Goal: Transaction & Acquisition: Purchase product/service

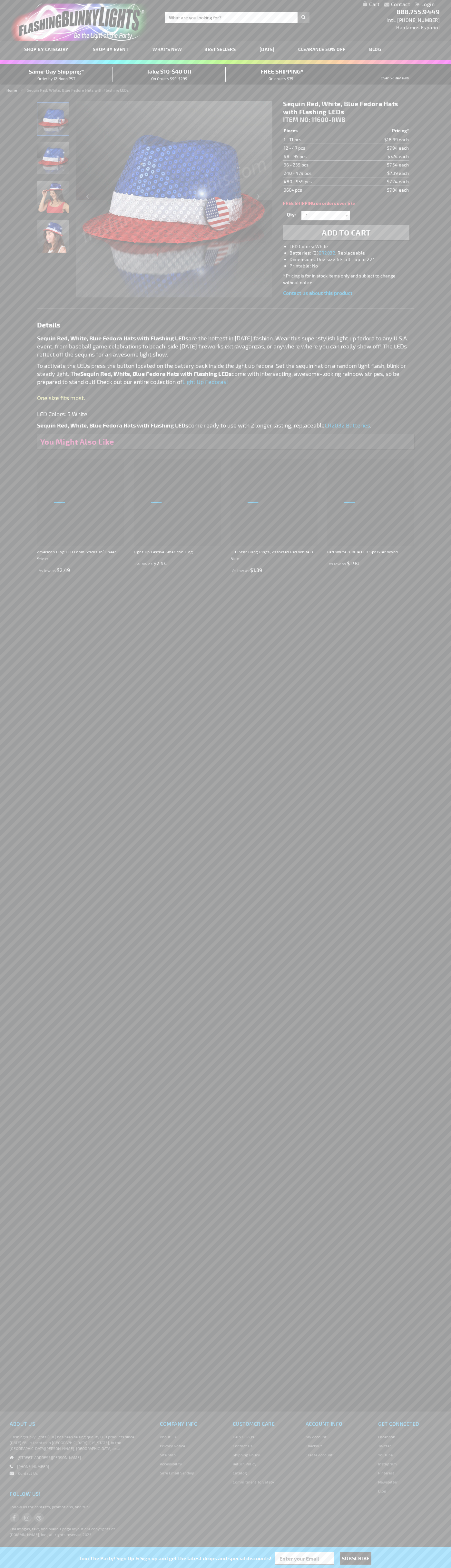
click at [346, 108] on h1 "Sequin Red, White, Blue Fedora Hats with Flashing LEDs" at bounding box center [346, 108] width 126 height 16
click at [346, 233] on span "Add to Cart" at bounding box center [346, 233] width 49 height 10
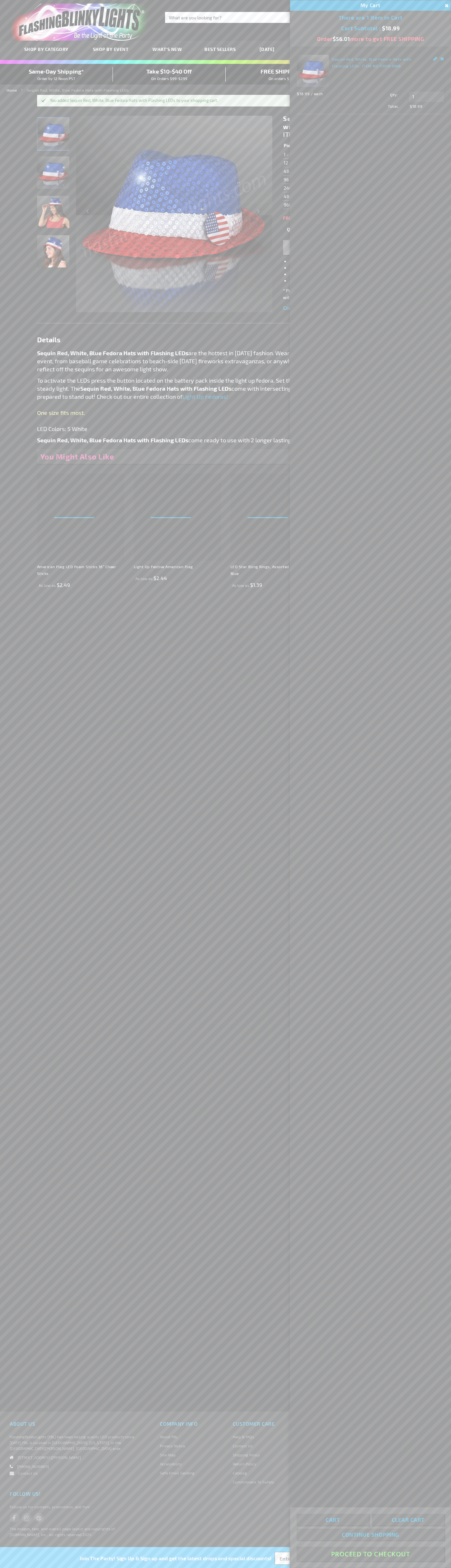
click at [370, 1554] on button "Proceed To Checkout" at bounding box center [370, 1554] width 148 height 14
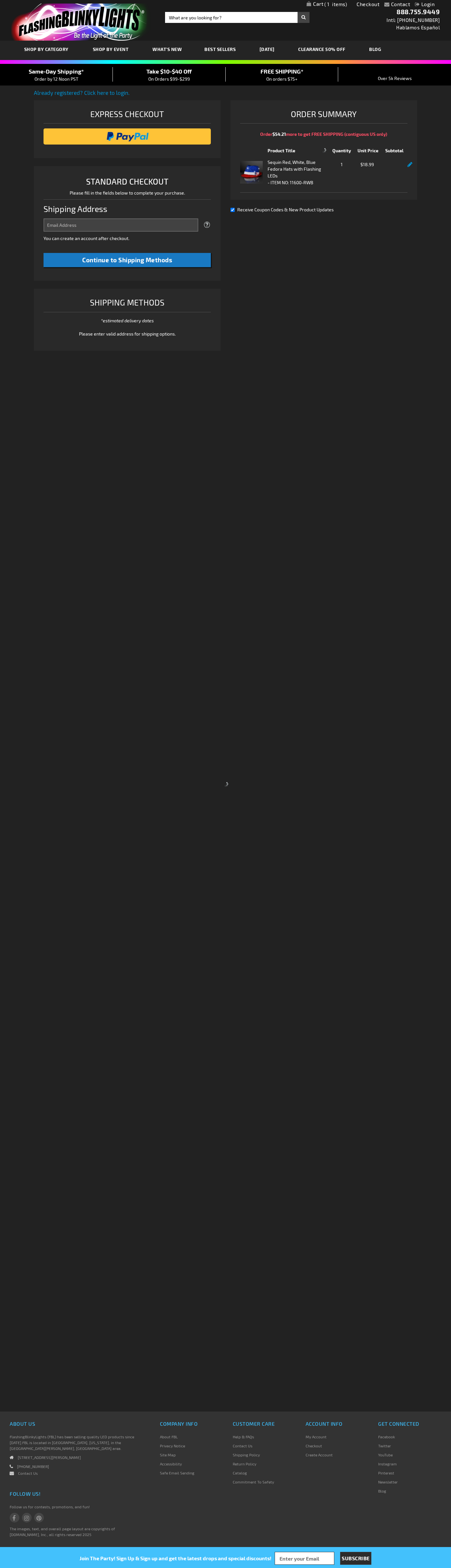
select select "US"
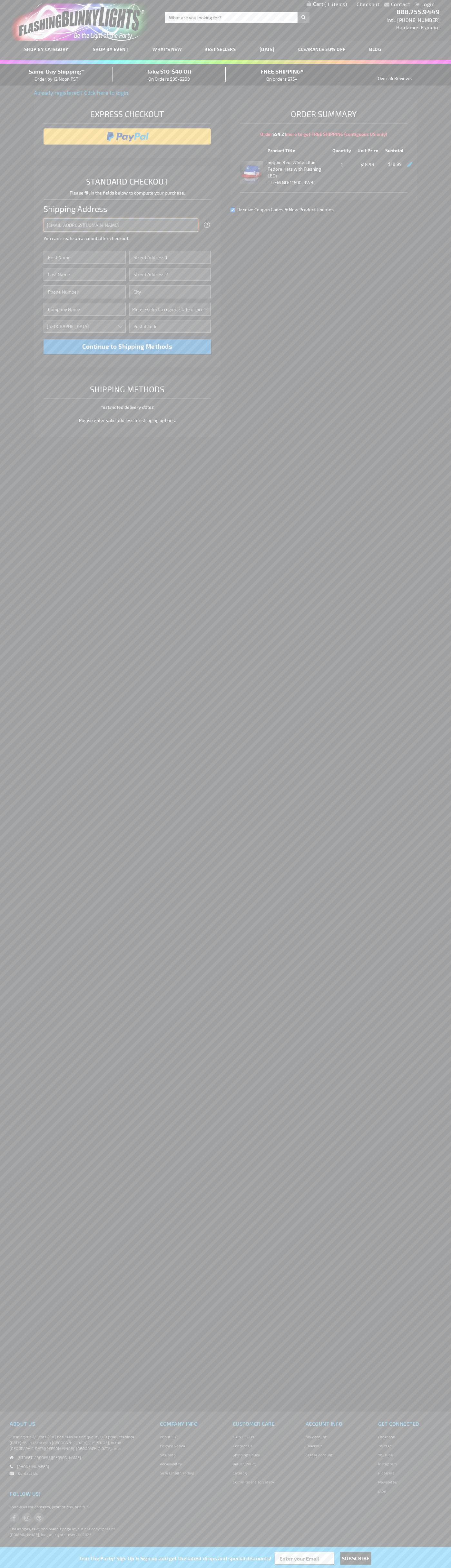
type input "johnsmith005@storebotmail.joonix.net"
type input "John"
type input "201 S. Division St. McKinley Towne Center"
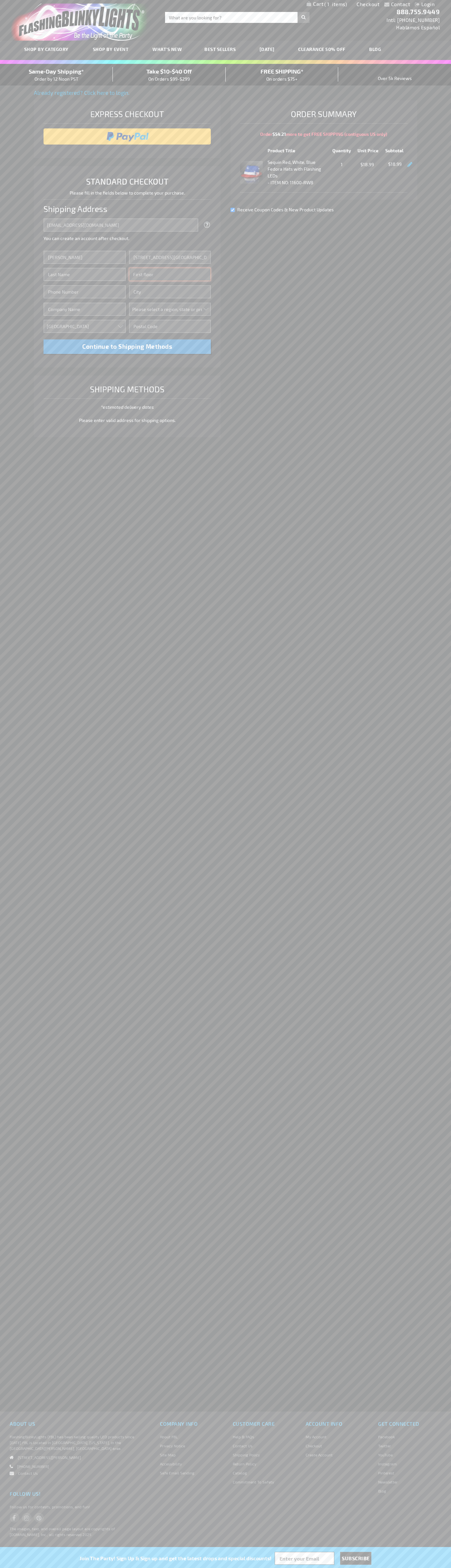
type input "First floor"
type input "ann arbor"
select select "33"
type input "48104"
type input "Smith"
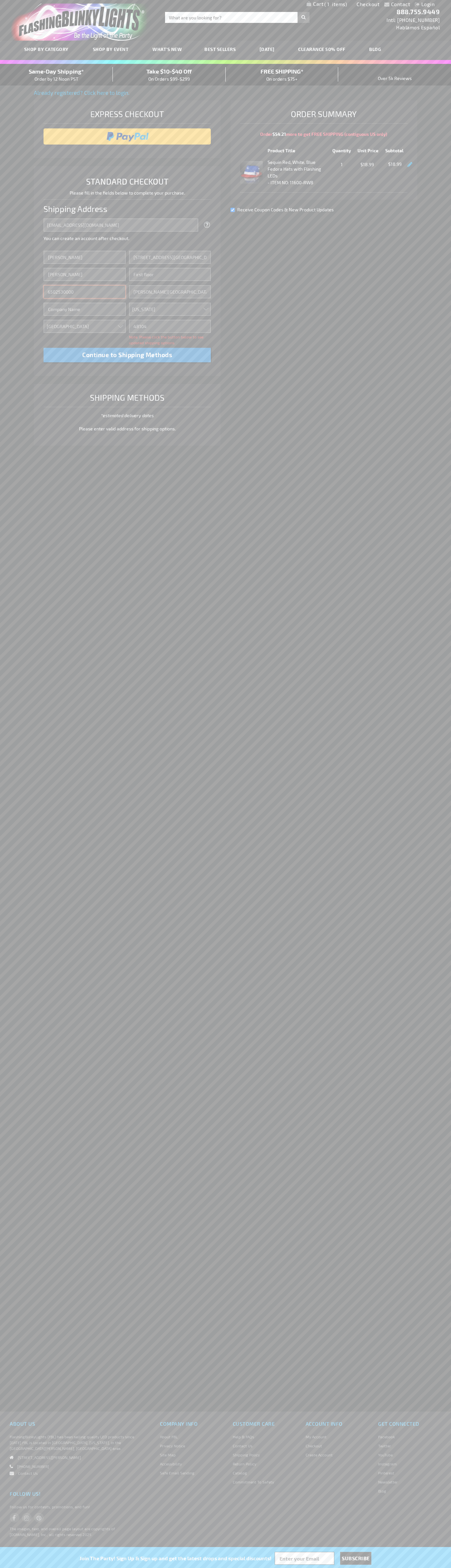
type input "6502530000"
type input "John Smith"
click at [56, 75] on div "Same-Day Shipping* Order by 12 Noon PST" at bounding box center [56, 75] width 113 height 15
click at [127, 136] on input "image" at bounding box center [127, 136] width 162 height 13
